Goal: Task Accomplishment & Management: Use online tool/utility

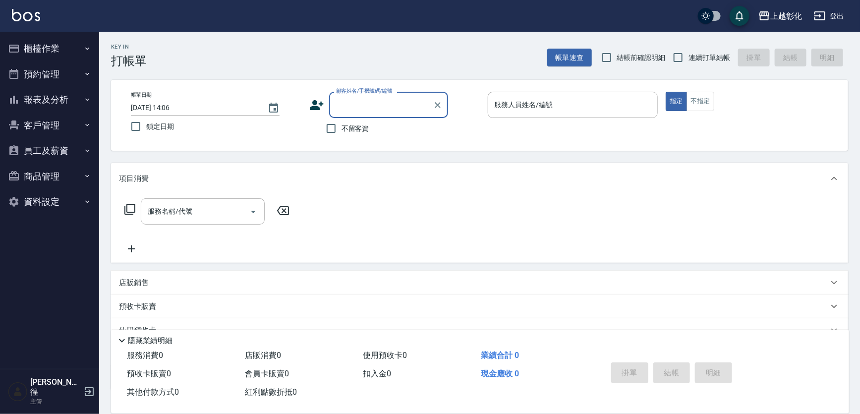
click at [57, 123] on button "客戶管理" at bounding box center [49, 126] width 91 height 26
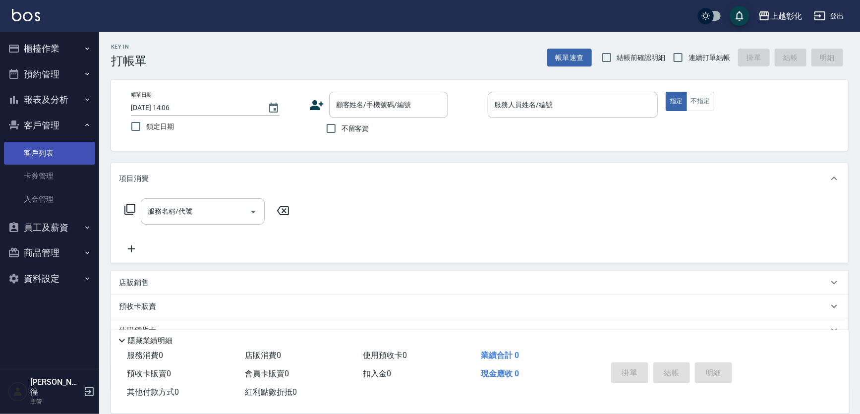
click at [64, 154] on link "客戶列表" at bounding box center [49, 153] width 91 height 23
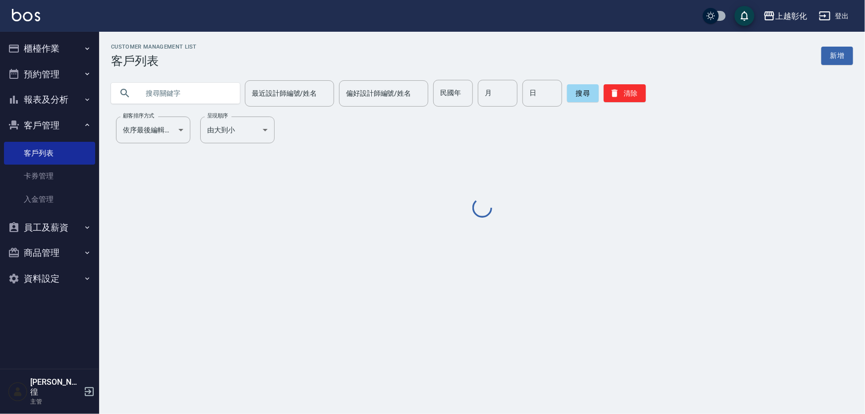
click at [192, 94] on input "text" at bounding box center [185, 93] width 93 height 27
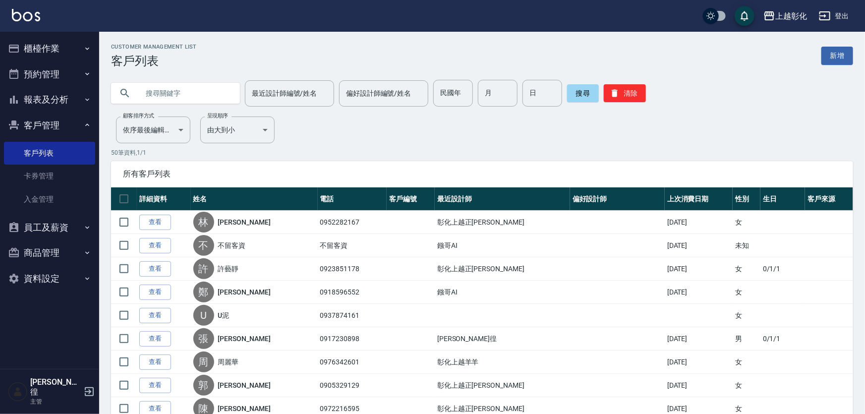
click at [192, 93] on input "text" at bounding box center [185, 93] width 93 height 27
type input "0935777008"
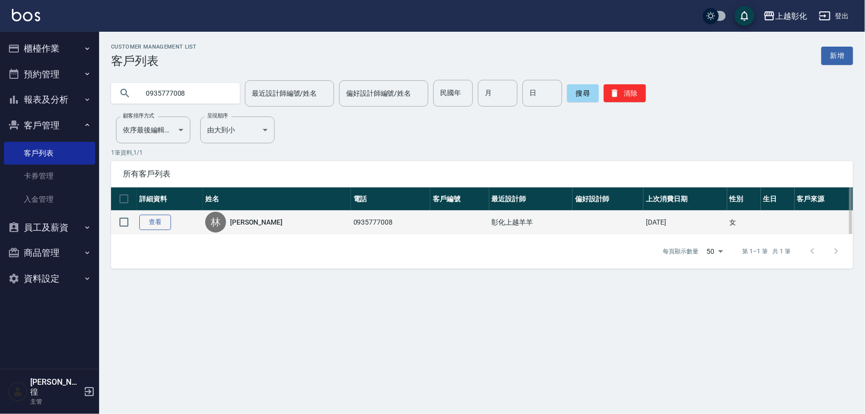
click at [161, 230] on link "查看" at bounding box center [155, 222] width 32 height 15
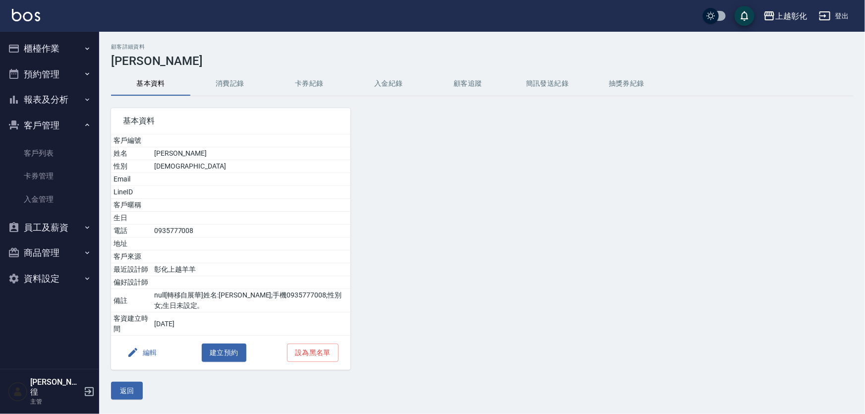
click at [379, 79] on button "入金紀錄" at bounding box center [388, 84] width 79 height 24
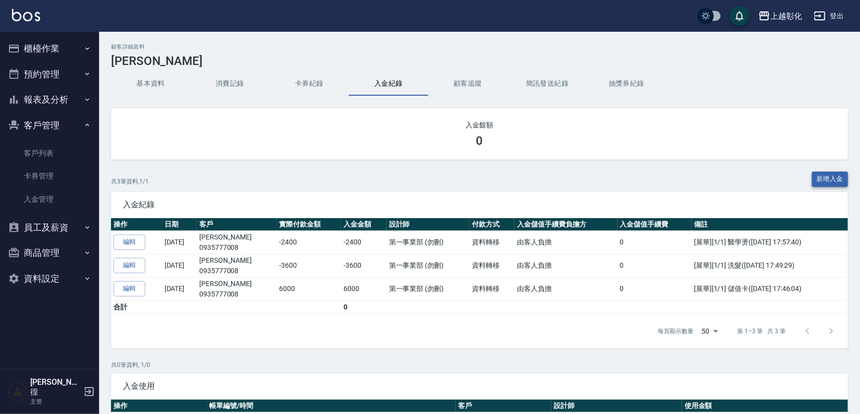
click at [841, 183] on button "新增入金" at bounding box center [830, 179] width 37 height 15
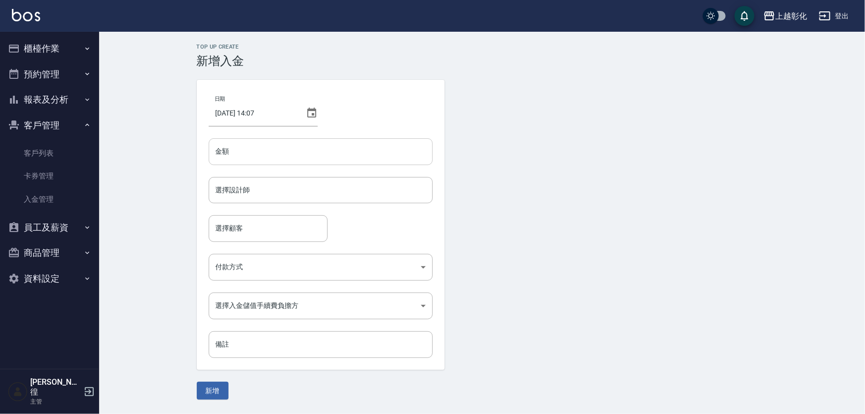
click at [268, 157] on input "金額" at bounding box center [321, 151] width 224 height 27
type input "5200"
click at [263, 196] on input "選擇設計師" at bounding box center [320, 189] width 215 height 17
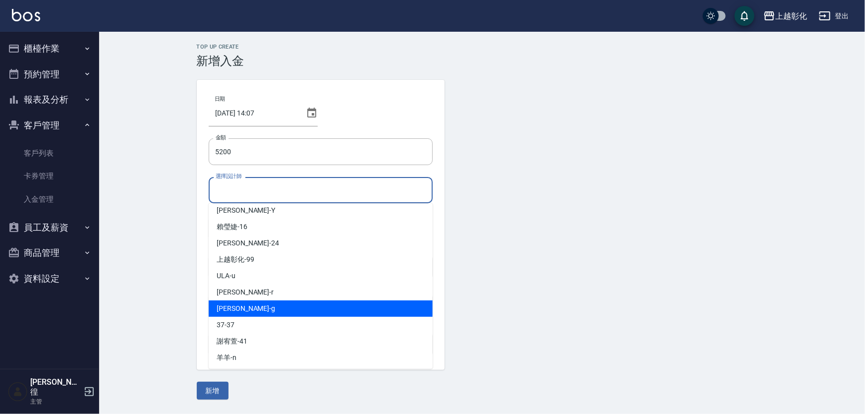
scroll to position [55, 0]
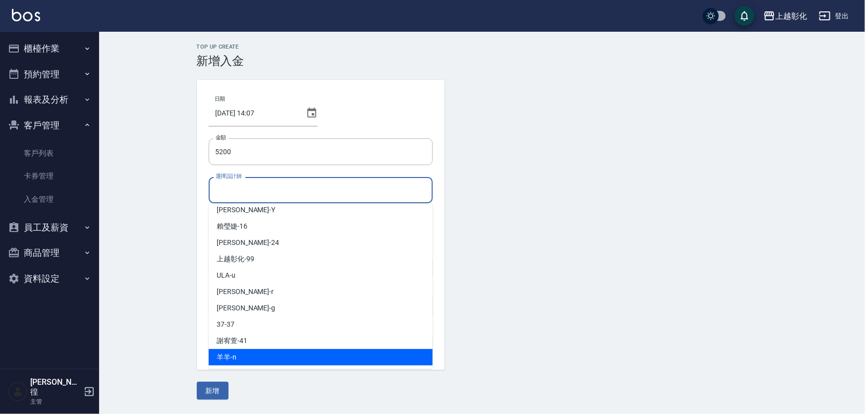
click at [256, 358] on div "羊羊 -n" at bounding box center [321, 357] width 224 height 16
type input "羊羊-n"
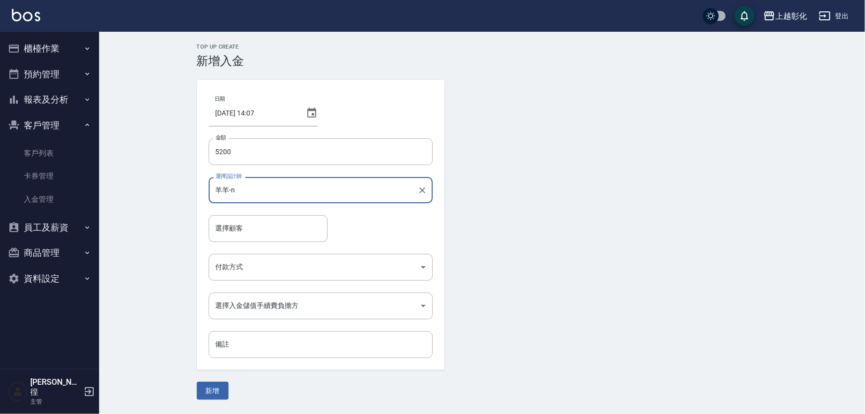
click at [282, 186] on input "羊羊-n" at bounding box center [313, 189] width 200 height 17
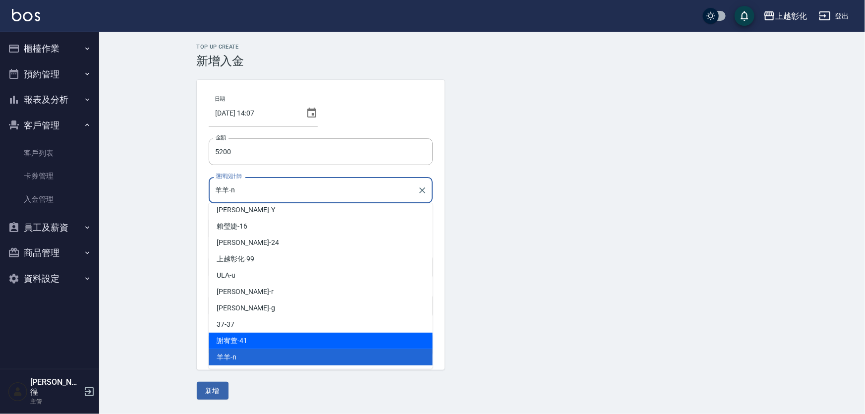
click at [177, 322] on div "Top Up Create 新增入金 日期 [DATE] 14:07 金額 5200 金額 選擇設計師 羊羊-n 選擇設計師 選擇顧客 選擇顧客 付款方式 ​…" at bounding box center [482, 222] width 766 height 380
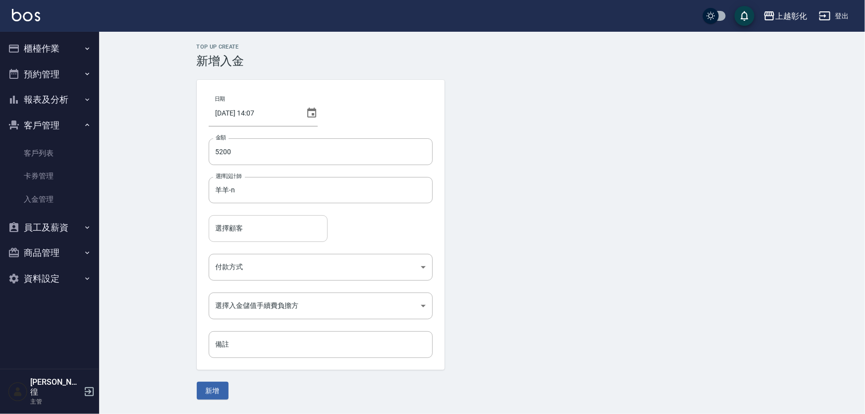
click at [268, 228] on input "選擇顧客" at bounding box center [268, 228] width 110 height 17
click at [226, 232] on input "09*3577" at bounding box center [260, 228] width 95 height 17
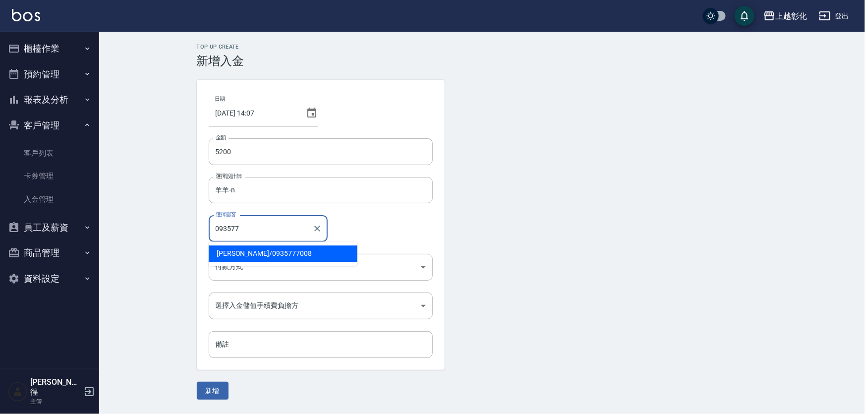
click at [242, 251] on span "[PERSON_NAME] / 0935777008" at bounding box center [283, 253] width 149 height 16
type input "[PERSON_NAME]/0935777008"
click at [249, 268] on body "上越彰化 登出 櫃檯作業 打帳單 帳單列表 現金收支登錄 材料自購登錄 每日結帳 排班表 現場電腦打卡 預約管理 預約管理 單日預約紀錄 單週預約紀錄 報表及…" at bounding box center [432, 207] width 865 height 414
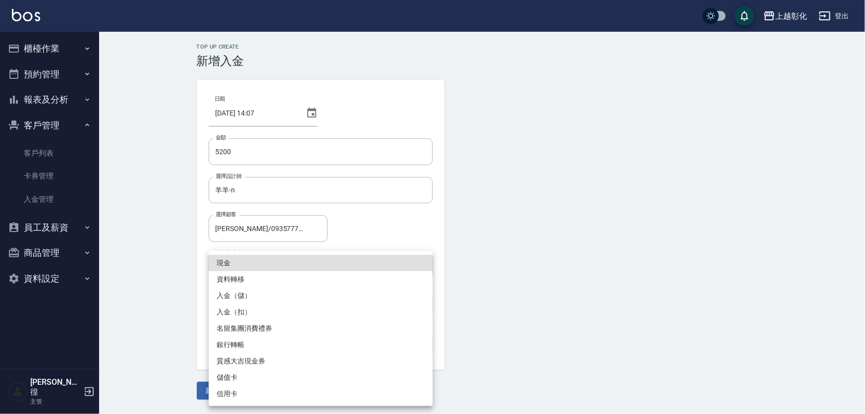
click at [243, 299] on li "入金（儲）" at bounding box center [321, 296] width 224 height 16
type input "入金（儲）"
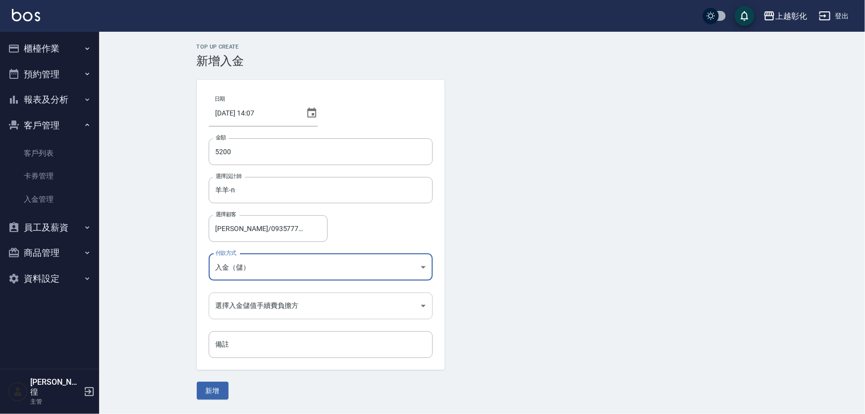
click at [233, 307] on body "上越彰化 登出 櫃檯作業 打帳單 帳單列表 現金收支登錄 材料自購登錄 每日結帳 排班表 現場電腦打卡 預約管理 預約管理 單日預約紀錄 單週預約紀錄 報表及…" at bounding box center [432, 207] width 865 height 414
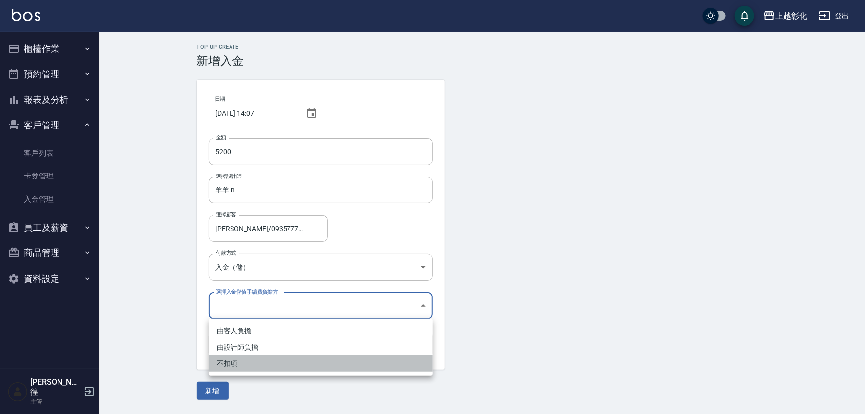
click at [228, 364] on li "不扣項" at bounding box center [321, 363] width 224 height 16
type input "WITHOUTHANDLINGFEE"
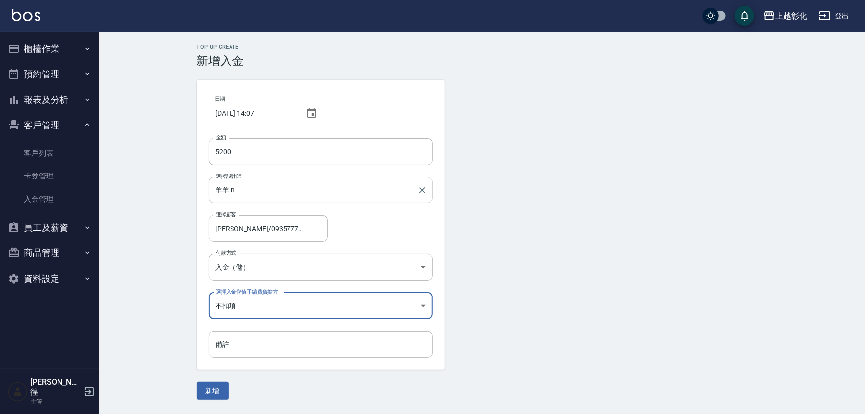
click at [242, 191] on input "羊羊-n" at bounding box center [313, 189] width 200 height 17
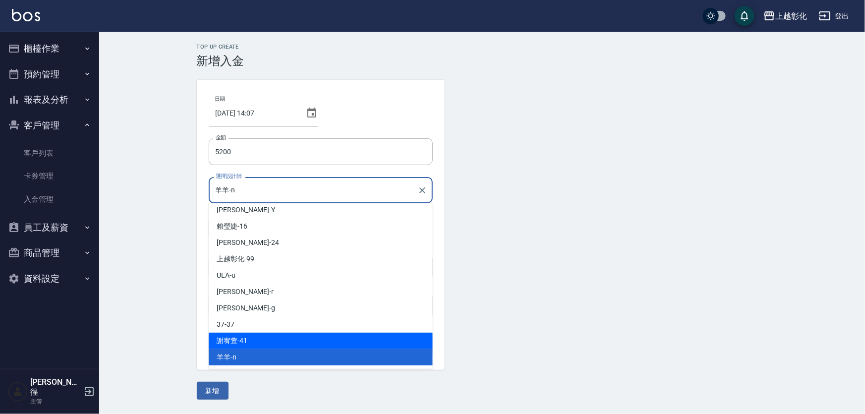
click at [138, 333] on div "Top Up Create 新增入金 日期 [DATE] 14:07 金額 5200 金額 選擇設計師 羊羊-n 選擇設計師 選擇顧客 [PERSON_NAM…" at bounding box center [482, 222] width 766 height 380
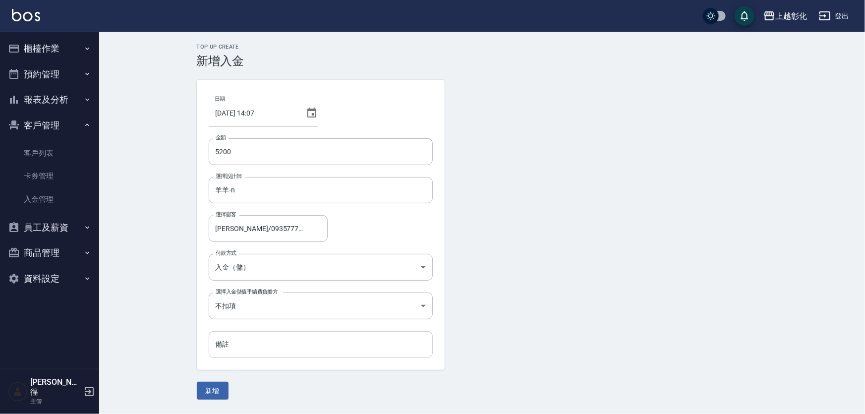
click at [243, 340] on input "備註" at bounding box center [321, 344] width 224 height 27
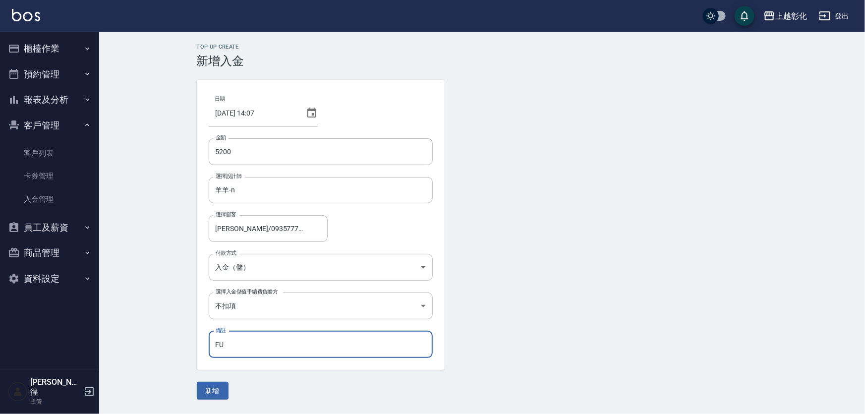
type input "F"
type input "[DATE]"
click at [260, 371] on form "日期 [DATE] 14:07 金額 5200 金額 選擇設計師 羊羊-n 選擇設計師 選擇顧客 [PERSON_NAME]/0935777008 選擇顧客 …" at bounding box center [482, 240] width 571 height 320
click at [213, 388] on button "新增" at bounding box center [213, 391] width 32 height 18
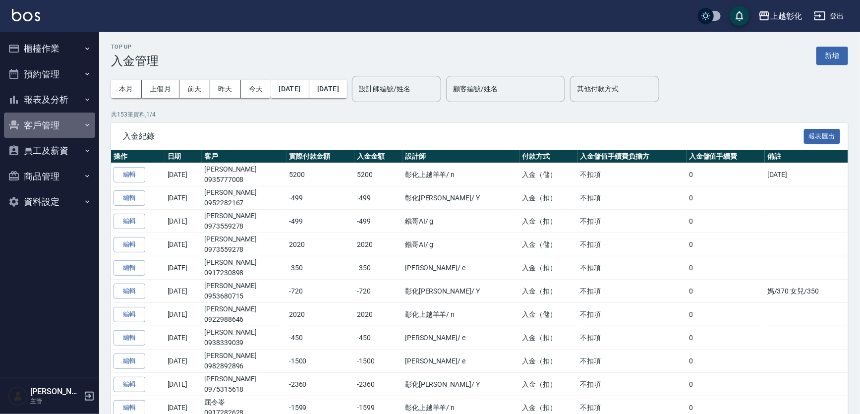
click at [52, 126] on button "客戶管理" at bounding box center [49, 126] width 91 height 26
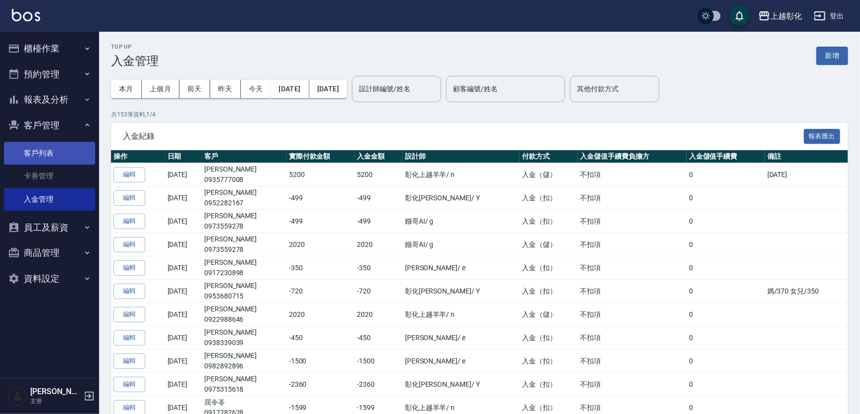
click at [37, 150] on link "客戶列表" at bounding box center [49, 153] width 91 height 23
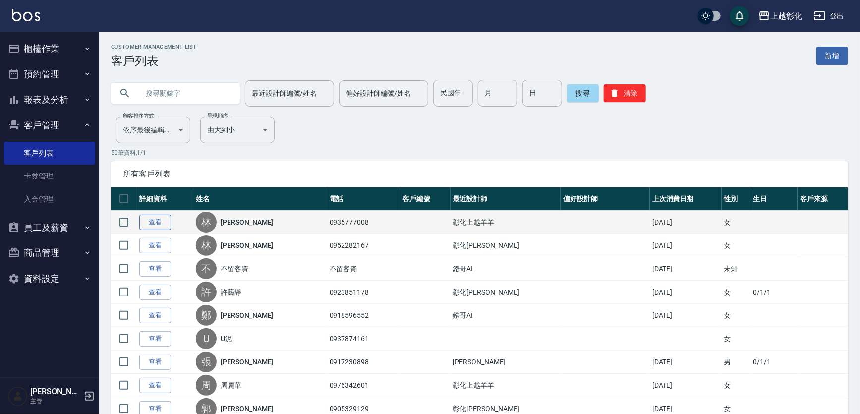
click at [154, 223] on link "查看" at bounding box center [155, 222] width 32 height 15
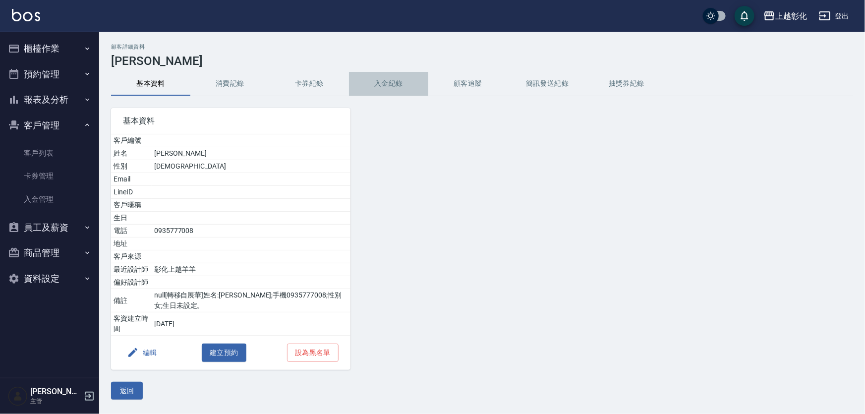
click at [377, 84] on button "入金紀錄" at bounding box center [388, 84] width 79 height 24
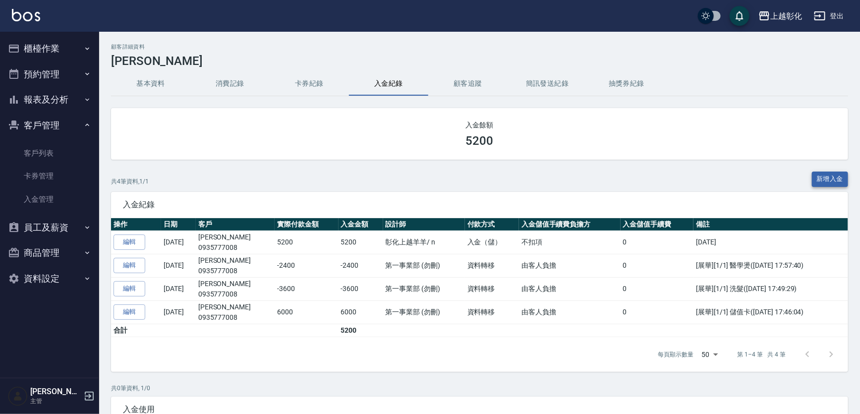
click at [812, 178] on button "新增入金" at bounding box center [830, 179] width 37 height 15
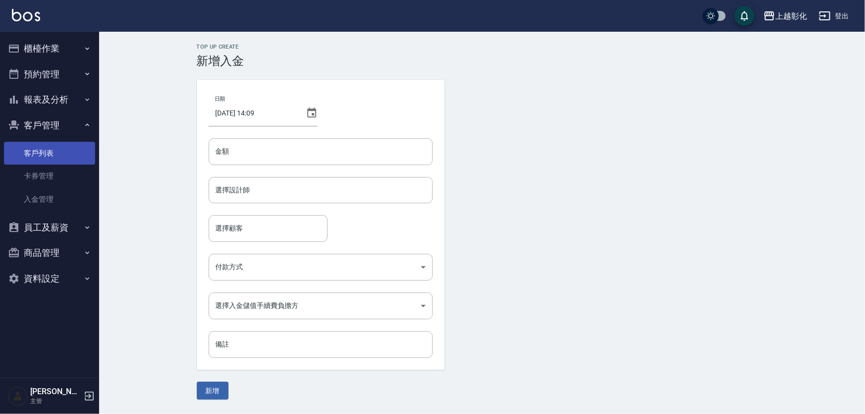
click at [51, 158] on link "客戶列表" at bounding box center [49, 153] width 91 height 23
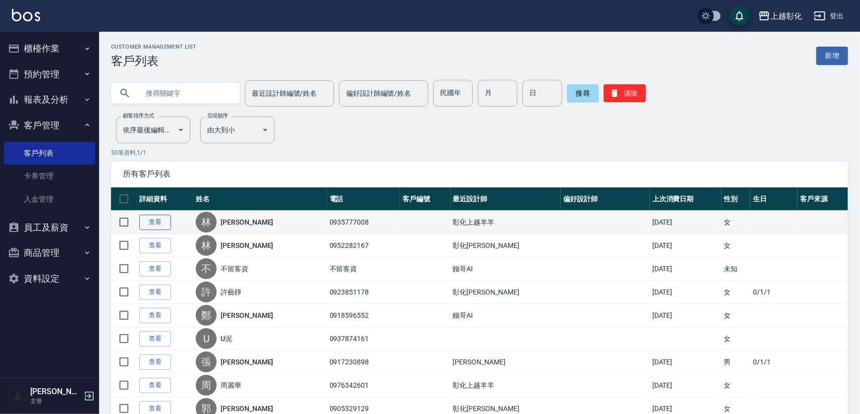
click at [157, 223] on link "查看" at bounding box center [155, 222] width 32 height 15
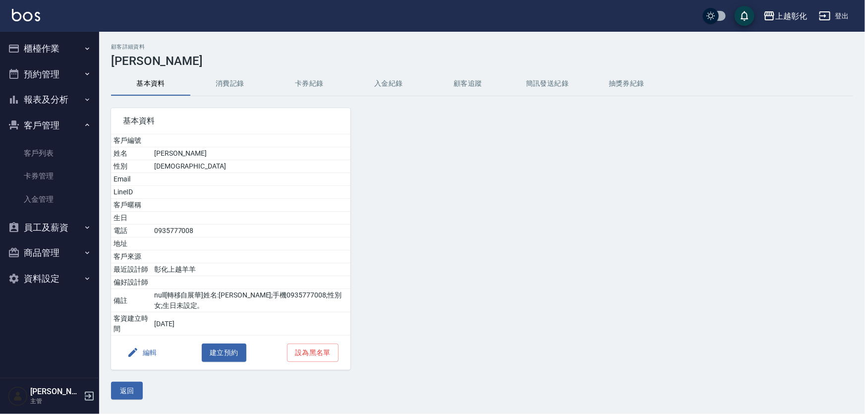
click at [383, 81] on button "入金紀錄" at bounding box center [388, 84] width 79 height 24
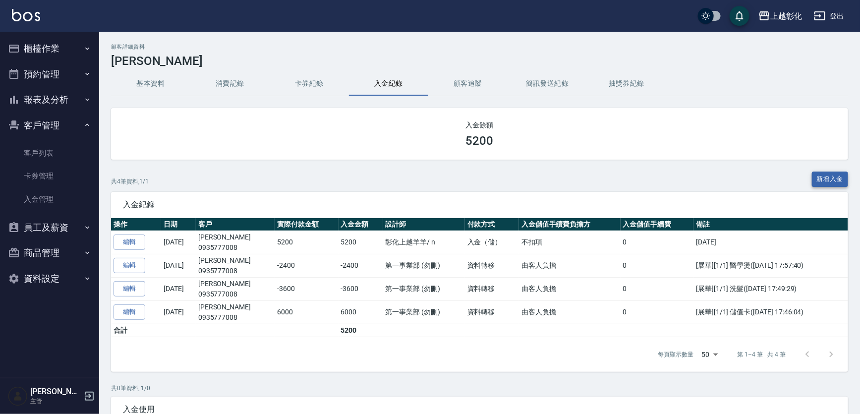
click at [832, 179] on button "新增入金" at bounding box center [830, 179] width 37 height 15
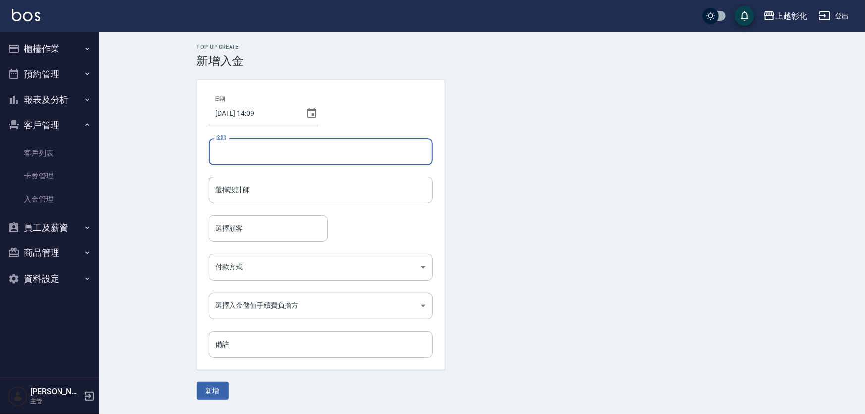
click at [262, 150] on input "金額" at bounding box center [321, 151] width 224 height 27
type input "-1069"
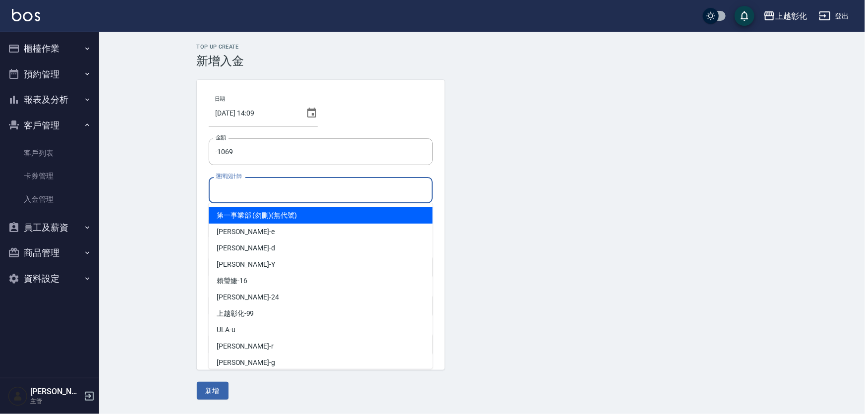
click at [243, 196] on input "選擇設計師" at bounding box center [320, 189] width 215 height 17
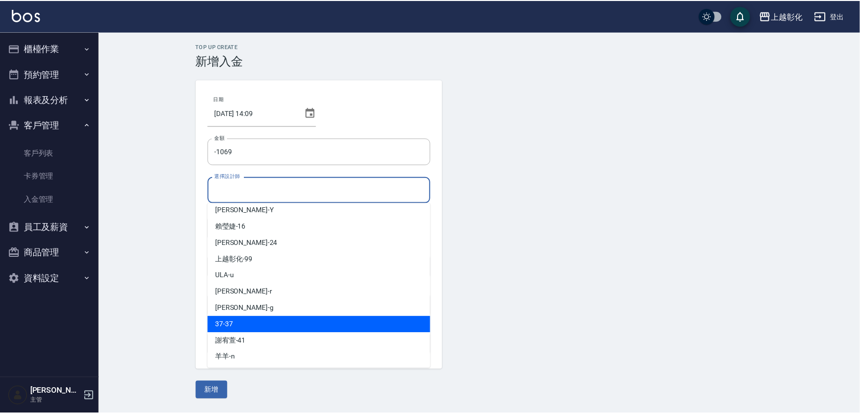
scroll to position [55, 0]
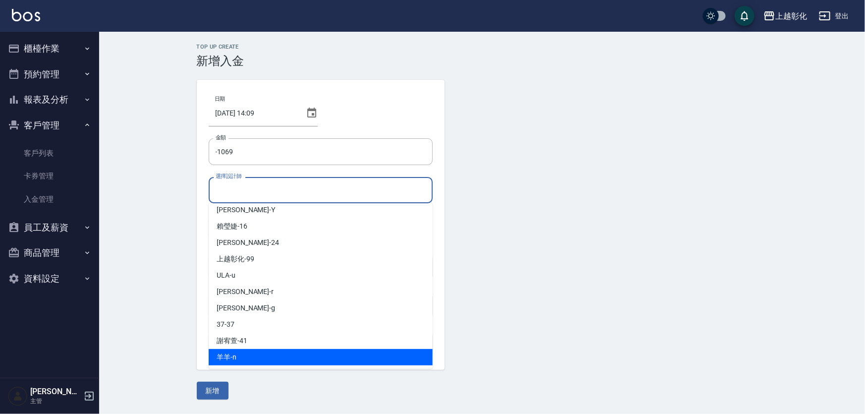
click at [257, 357] on div "羊羊 -n" at bounding box center [321, 357] width 224 height 16
type input "羊羊-n"
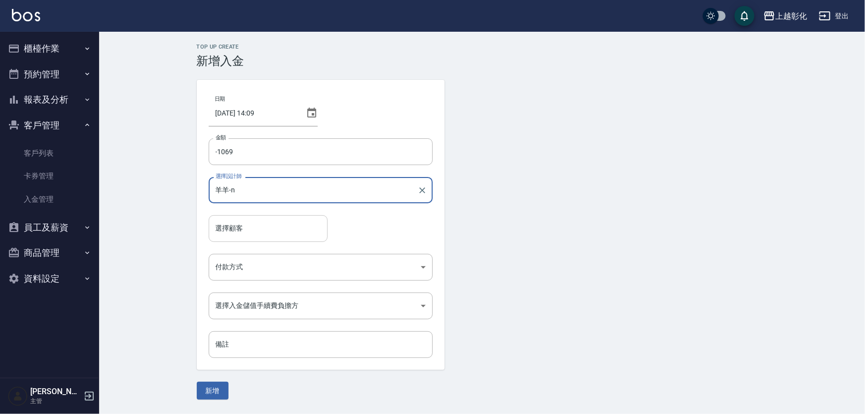
click at [247, 225] on input "選擇顧客" at bounding box center [268, 228] width 110 height 17
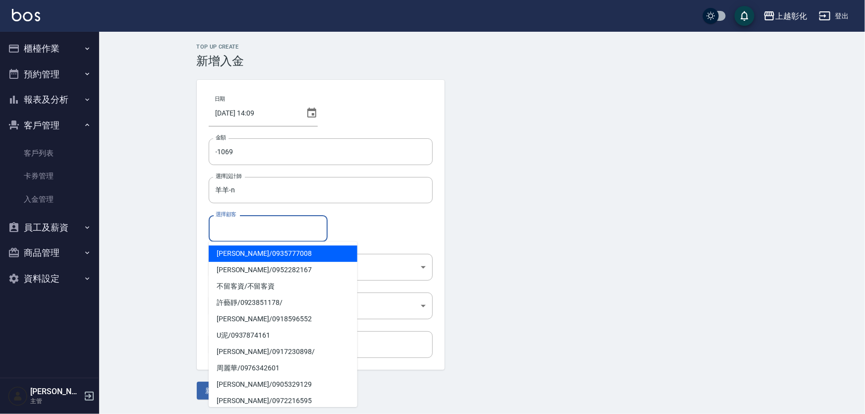
click at [256, 250] on span "[PERSON_NAME] / 0935777008" at bounding box center [283, 253] width 149 height 16
type input "[PERSON_NAME]/0935777008"
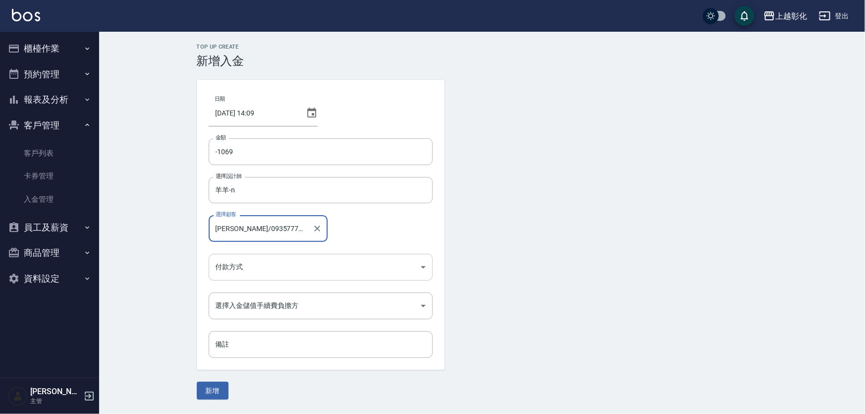
click at [253, 263] on body "上越彰化 登出 櫃檯作業 打帳單 帳單列表 現金收支登錄 材料自購登錄 每日結帳 排班表 現場電腦打卡 預約管理 預約管理 單日預約紀錄 單週預約紀錄 報表及…" at bounding box center [432, 207] width 865 height 414
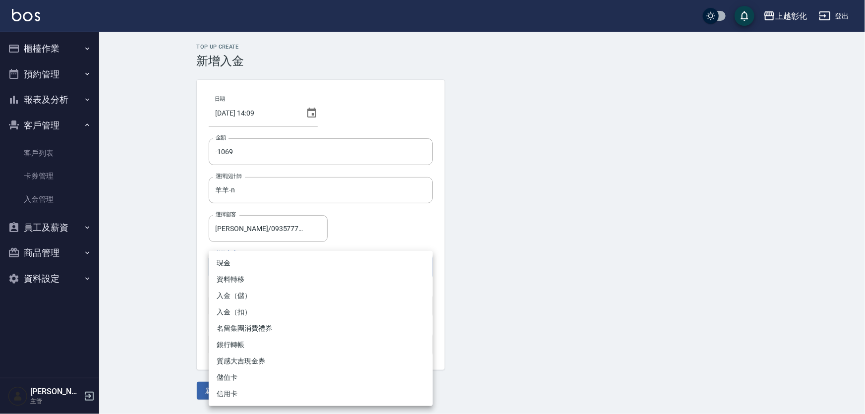
click at [238, 310] on li "入金（扣）" at bounding box center [321, 312] width 224 height 16
type input "入金（扣）"
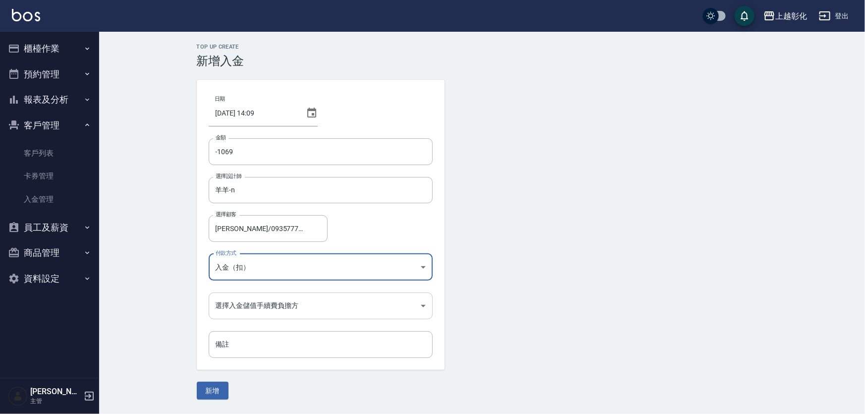
click at [246, 302] on body "上越彰化 登出 櫃檯作業 打帳單 帳單列表 現金收支登錄 材料自購登錄 每日結帳 排班表 現場電腦打卡 預約管理 預約管理 單日預約紀錄 單週預約紀錄 報表及…" at bounding box center [432, 207] width 865 height 414
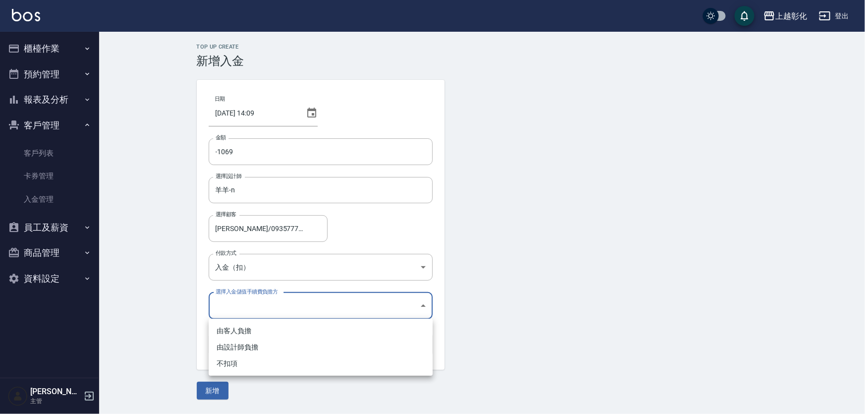
click at [236, 366] on li "不扣項" at bounding box center [321, 363] width 224 height 16
type input "WITHOUTHANDLINGFEE"
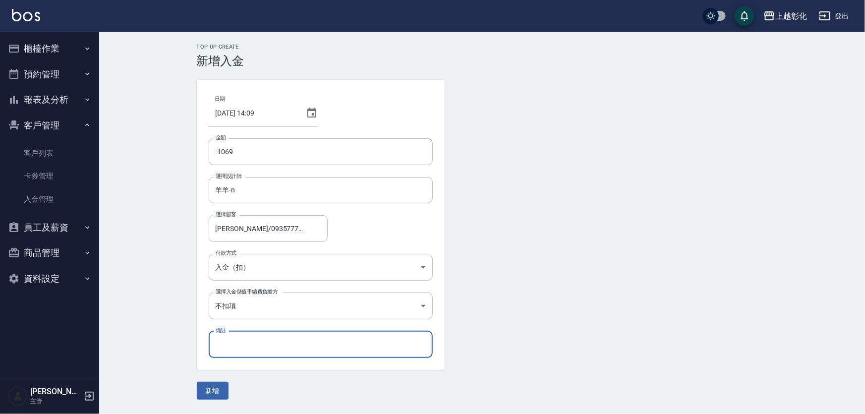
click at [243, 341] on input "備註" at bounding box center [321, 344] width 224 height 27
click at [206, 393] on button "新增" at bounding box center [213, 391] width 32 height 18
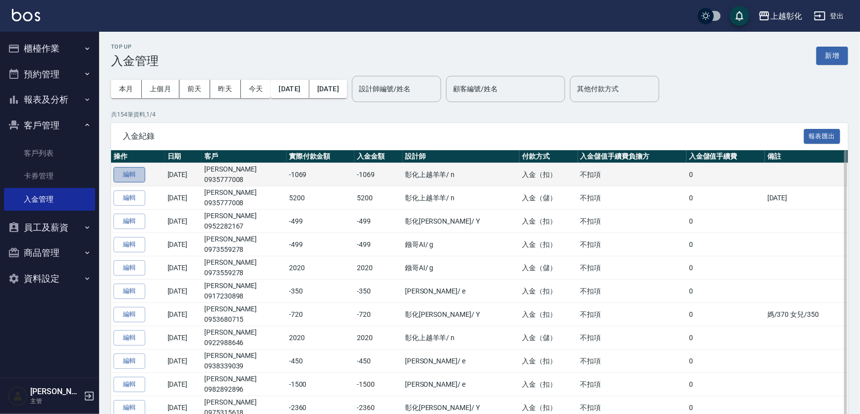
click at [137, 176] on button "編輯" at bounding box center [130, 174] width 32 height 15
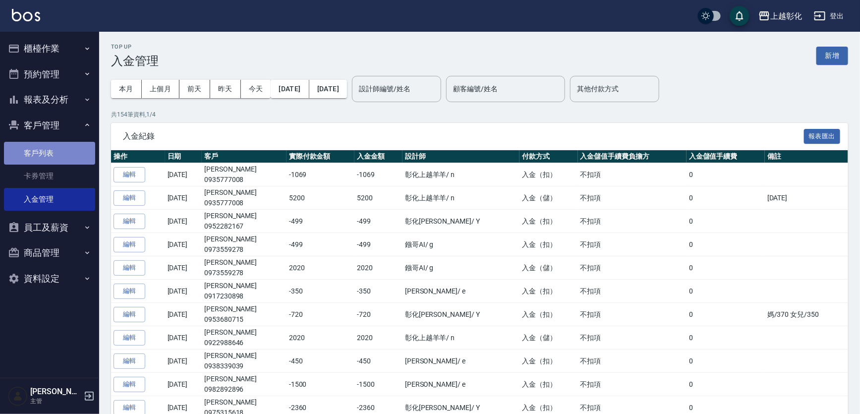
click at [49, 156] on link "客戶列表" at bounding box center [49, 153] width 91 height 23
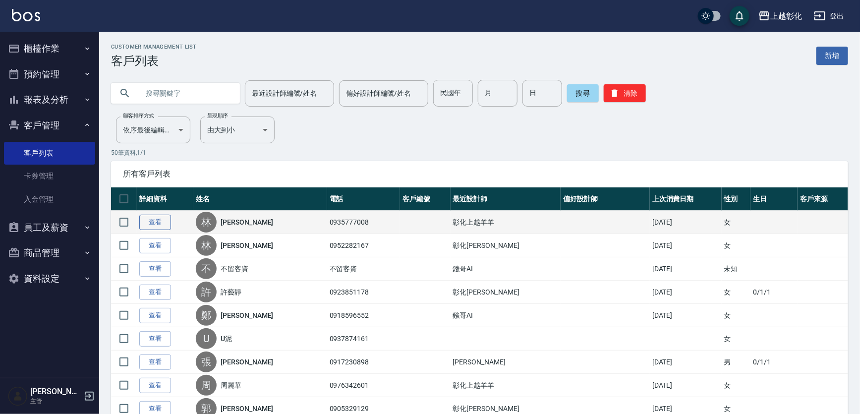
click at [152, 229] on link "查看" at bounding box center [155, 222] width 32 height 15
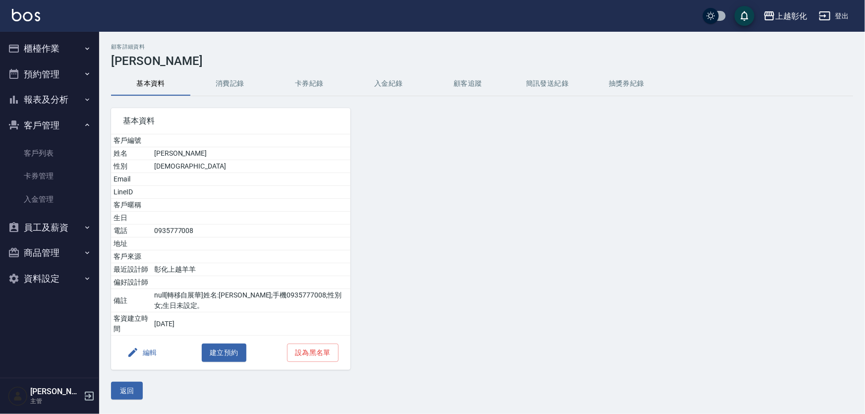
click at [382, 80] on button "入金紀錄" at bounding box center [388, 84] width 79 height 24
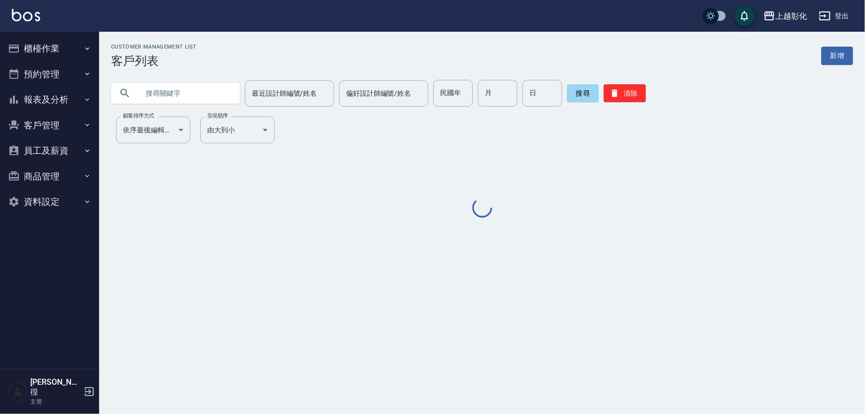
click at [155, 95] on input "text" at bounding box center [185, 93] width 93 height 27
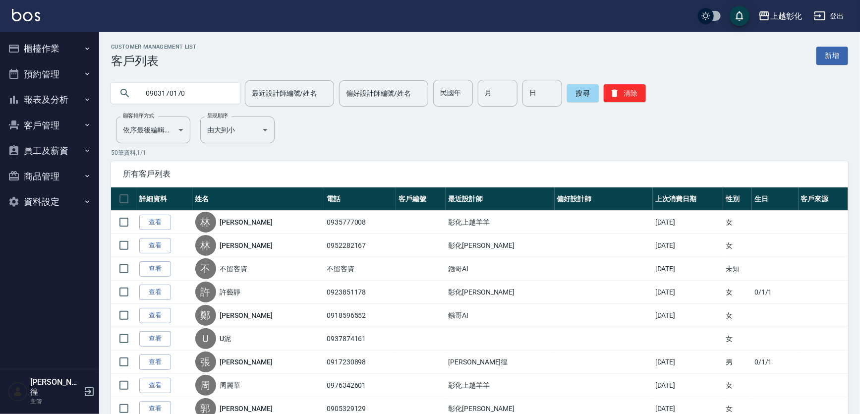
type input "0903170170"
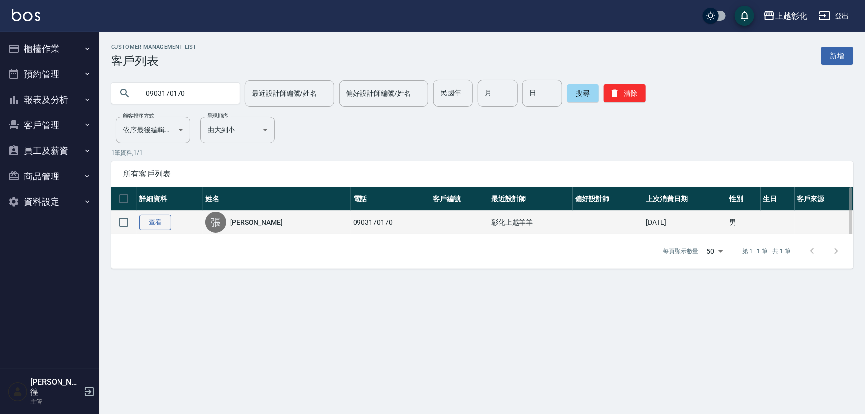
click at [162, 227] on link "查看" at bounding box center [155, 222] width 32 height 15
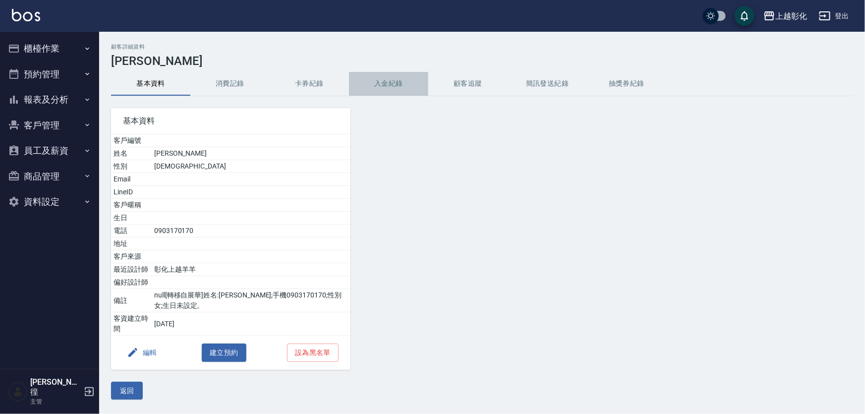
click at [397, 86] on button "入金紀錄" at bounding box center [388, 84] width 79 height 24
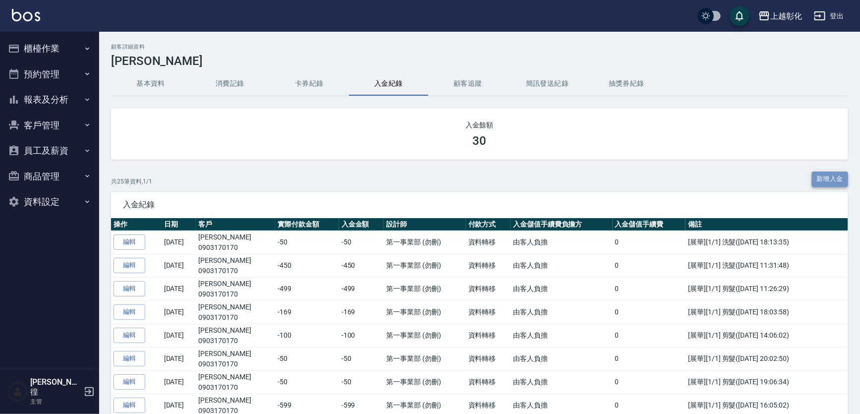
click at [815, 175] on button "新增入金" at bounding box center [830, 179] width 37 height 15
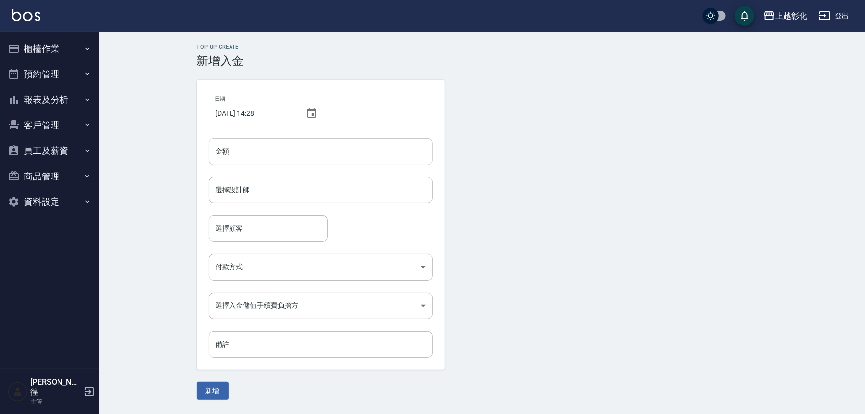
click at [240, 156] on input "金額" at bounding box center [321, 151] width 224 height 27
type input "-30"
click at [257, 185] on input "選擇設計師" at bounding box center [320, 189] width 215 height 17
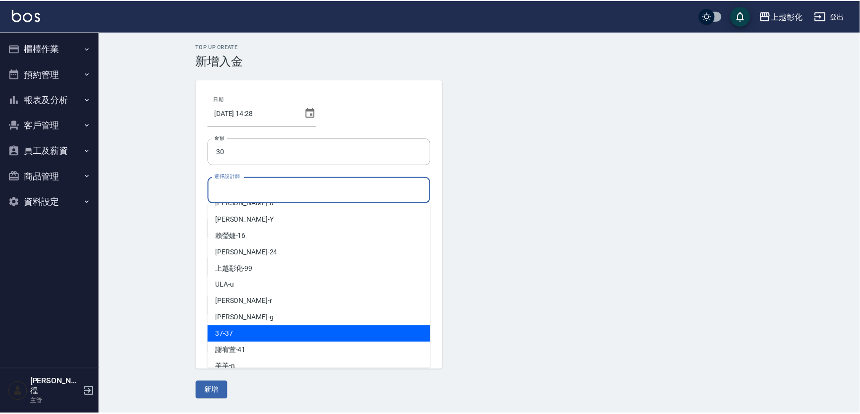
scroll to position [55, 0]
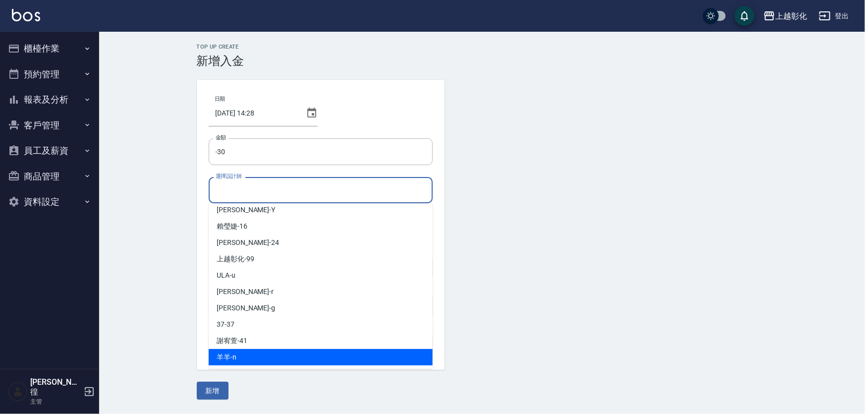
click at [255, 355] on div "羊羊 -n" at bounding box center [321, 357] width 224 height 16
type input "羊羊-n"
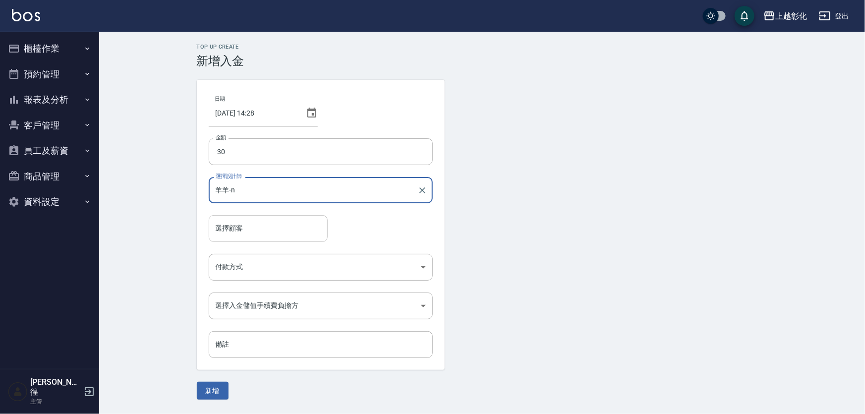
click at [255, 236] on input "選擇顧客" at bounding box center [268, 228] width 110 height 17
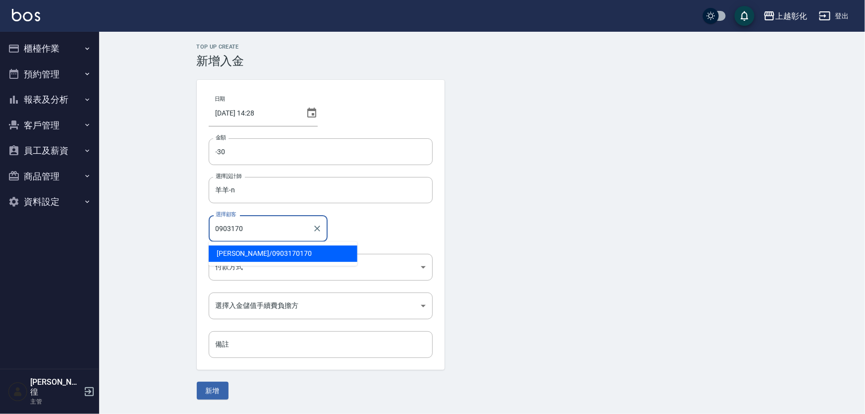
click at [247, 248] on span "張琦琳 / 0903170170" at bounding box center [283, 253] width 149 height 16
type input "張琦琳/0903170170"
click at [251, 268] on body "上越彰化 登出 櫃檯作業 打帳單 帳單列表 現金收支登錄 材料自購登錄 每日結帳 排班表 現場電腦打卡 預約管理 預約管理 單日預約紀錄 單週預約紀錄 報表及…" at bounding box center [432, 207] width 865 height 414
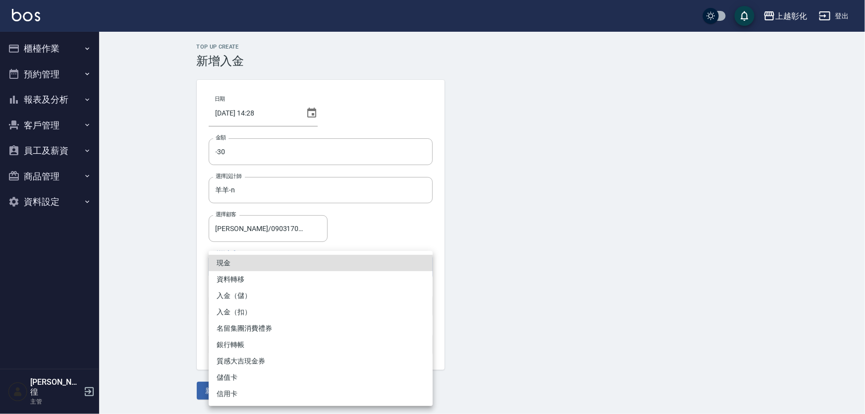
click at [237, 304] on li "入金（扣）" at bounding box center [321, 312] width 224 height 16
type input "入金（扣）"
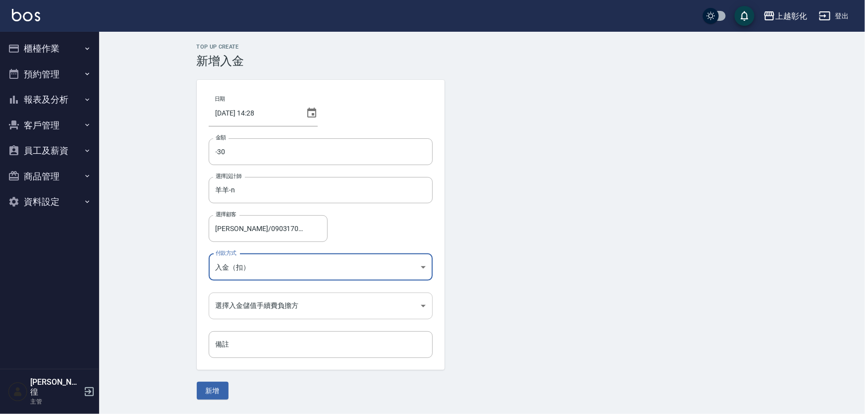
click at [245, 309] on body "上越彰化 登出 櫃檯作業 打帳單 帳單列表 現金收支登錄 材料自購登錄 每日結帳 排班表 現場電腦打卡 預約管理 預約管理 單日預約紀錄 單週預約紀錄 報表及…" at bounding box center [432, 207] width 865 height 414
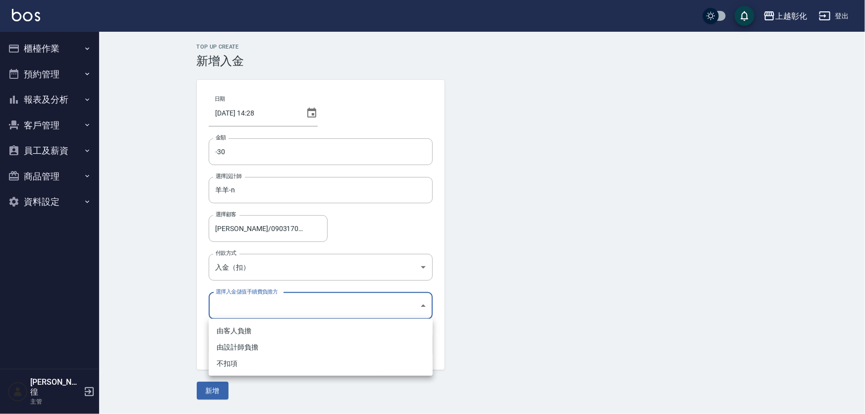
click at [246, 356] on li "不扣項" at bounding box center [321, 363] width 224 height 16
type input "WITHOUTHANDLINGFEE"
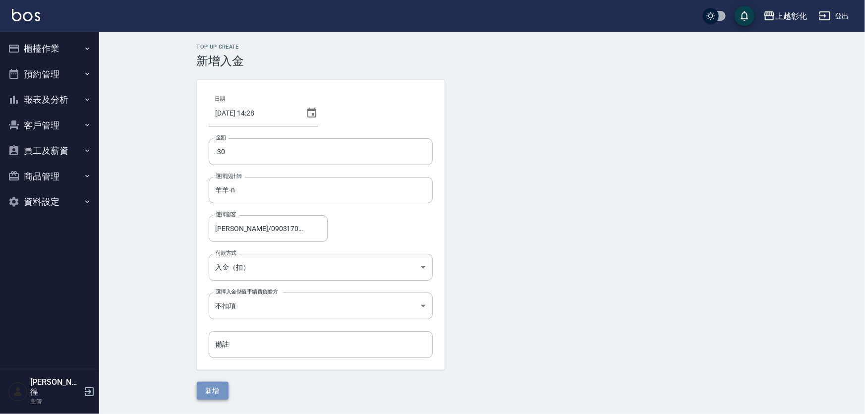
click at [219, 388] on button "新增" at bounding box center [213, 391] width 32 height 18
